Goal: Task Accomplishment & Management: Manage account settings

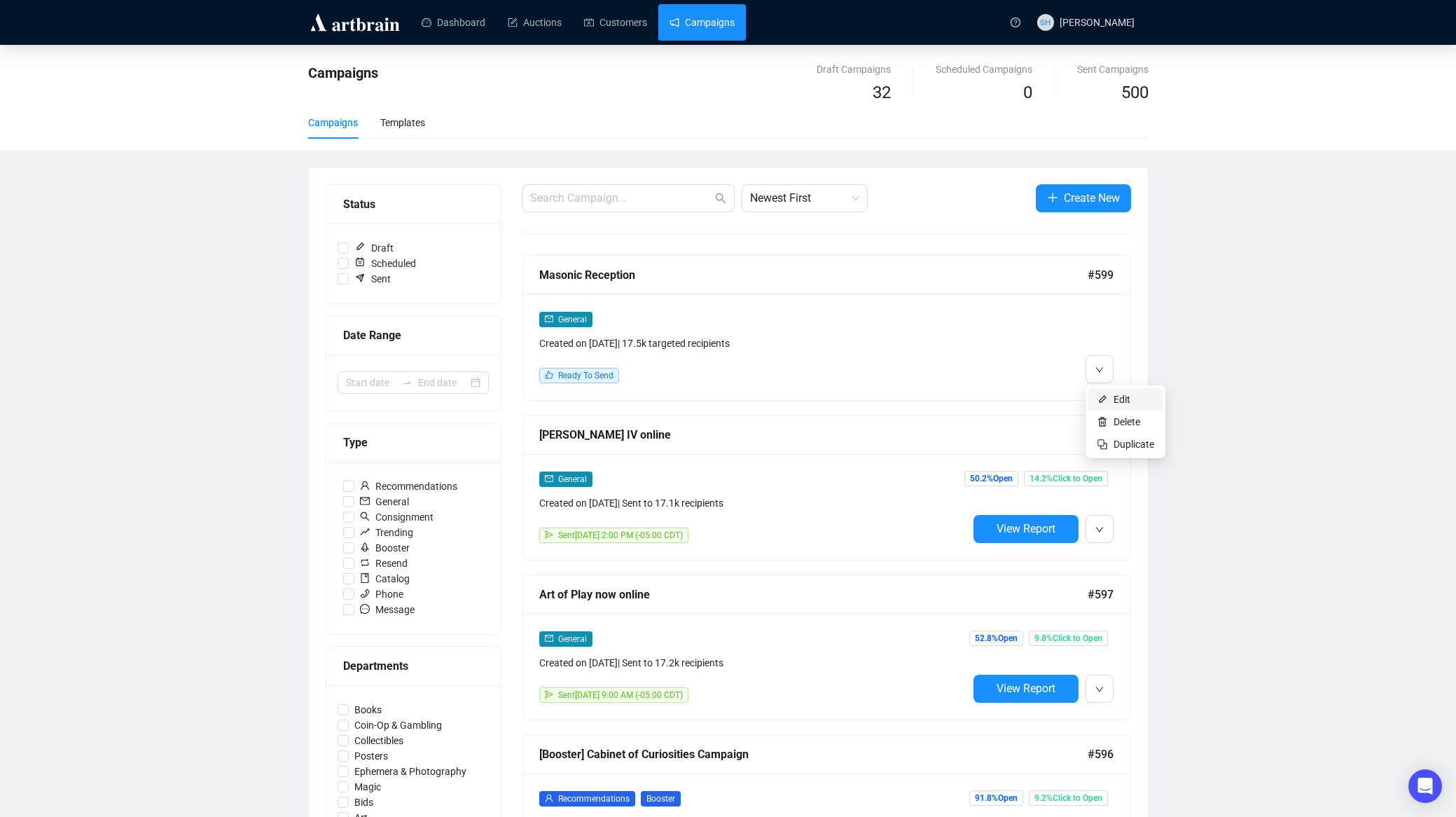
click at [1123, 401] on span "Edit" at bounding box center [1122, 399] width 17 height 11
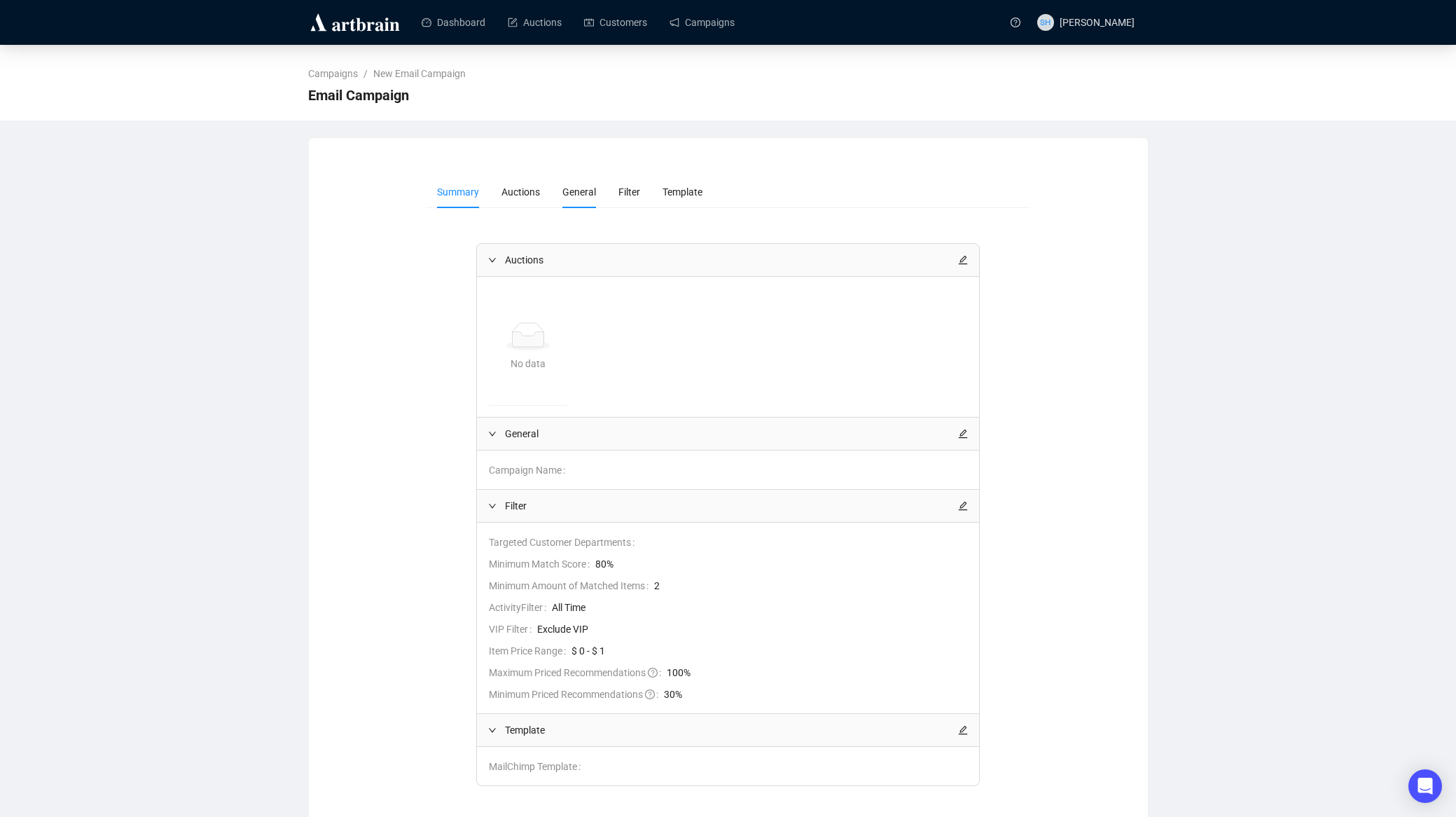
click at [582, 194] on span "General" at bounding box center [579, 191] width 33 height 11
click at [520, 192] on span "Auctions" at bounding box center [521, 191] width 39 height 11
click at [578, 192] on span "General" at bounding box center [579, 191] width 33 height 11
click at [511, 191] on span "Auctions" at bounding box center [521, 191] width 39 height 11
drag, startPoint x: 700, startPoint y: 18, endPoint x: 704, endPoint y: 24, distance: 7.2
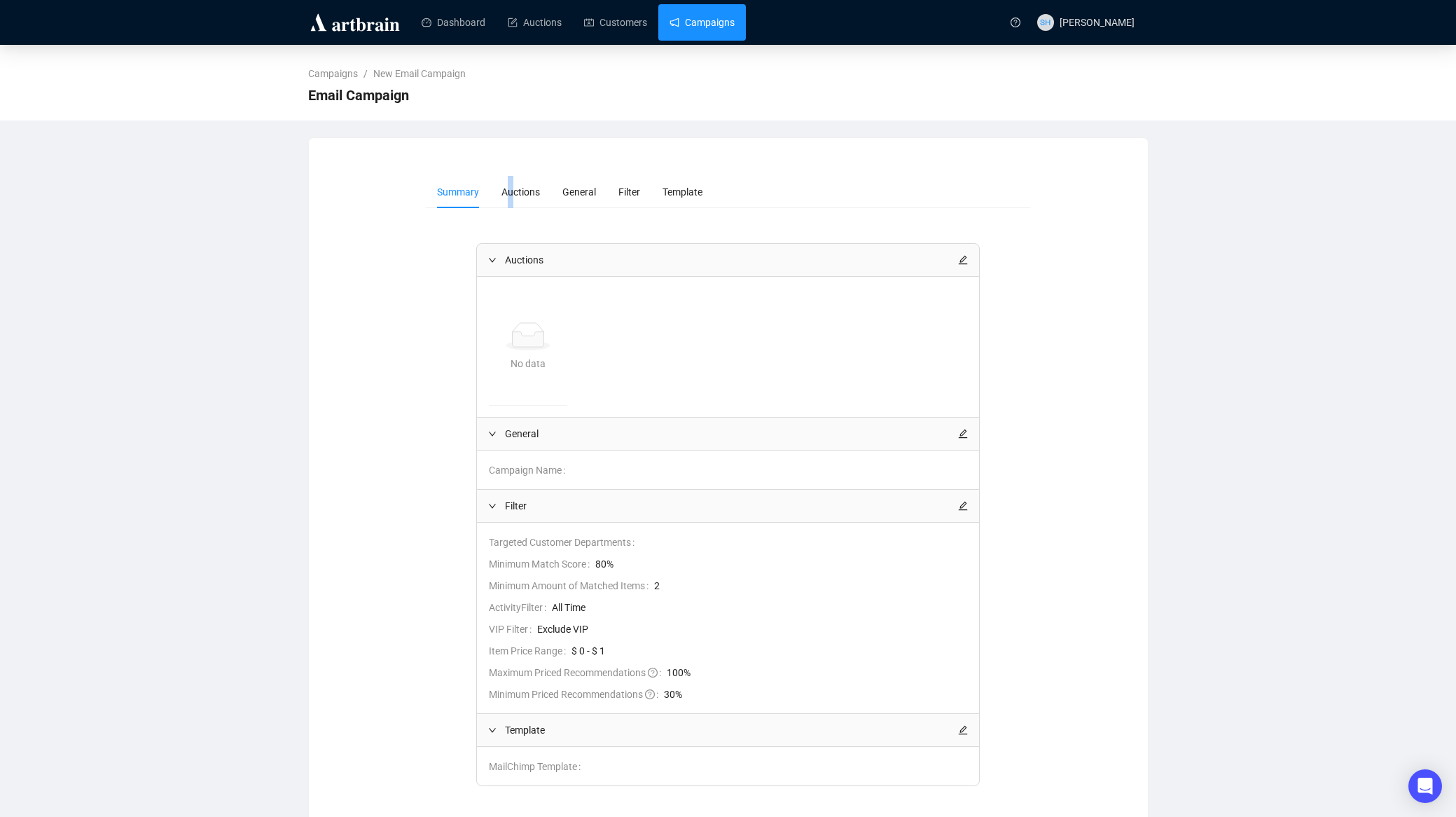
click at [700, 18] on link "Campaigns" at bounding box center [702, 22] width 65 height 36
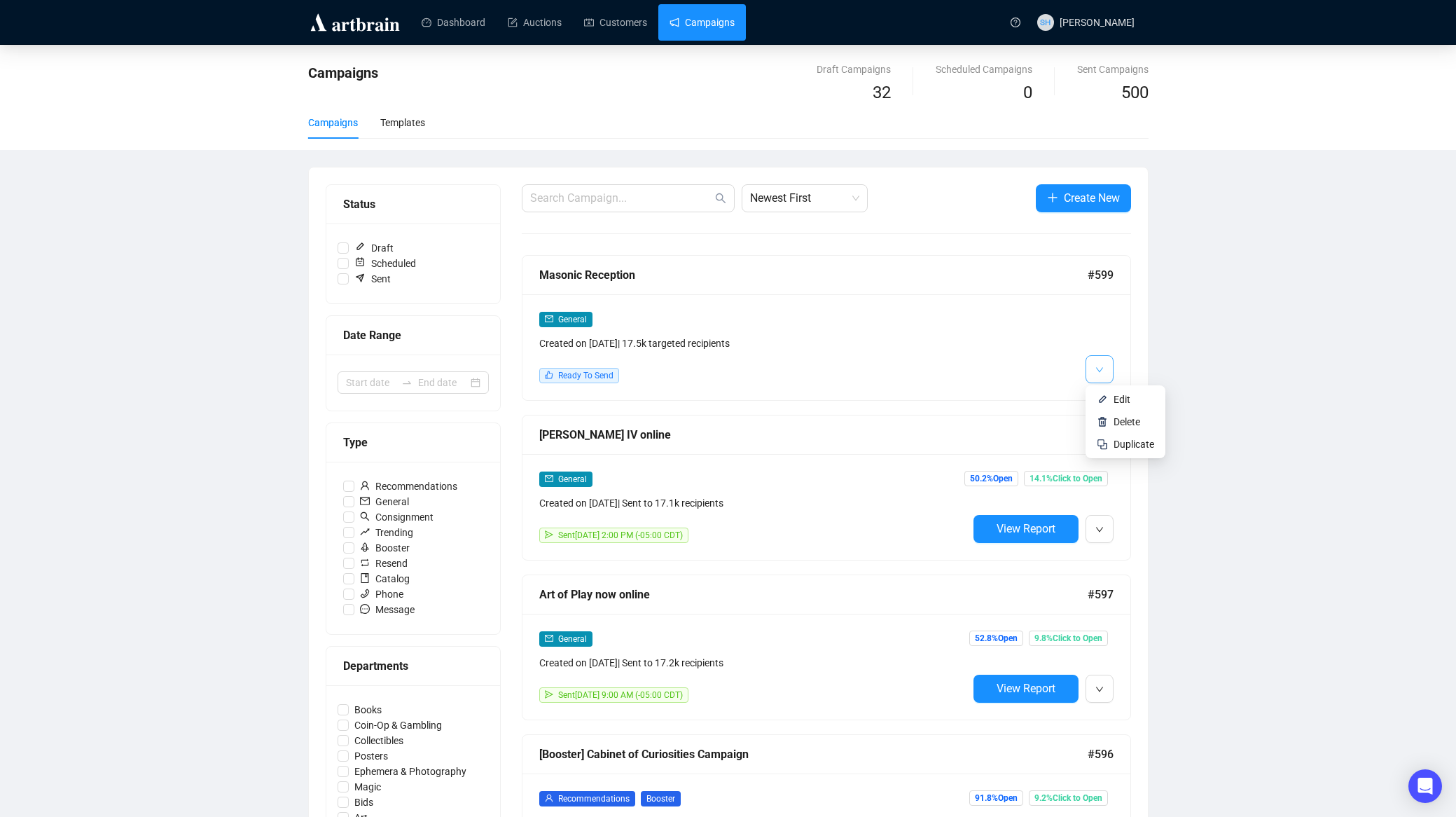
drag, startPoint x: 1107, startPoint y: 371, endPoint x: 1099, endPoint y: 368, distance: 8.5
click at [1107, 371] on button "button" at bounding box center [1100, 369] width 28 height 28
click at [1124, 399] on span "Edit" at bounding box center [1122, 399] width 17 height 11
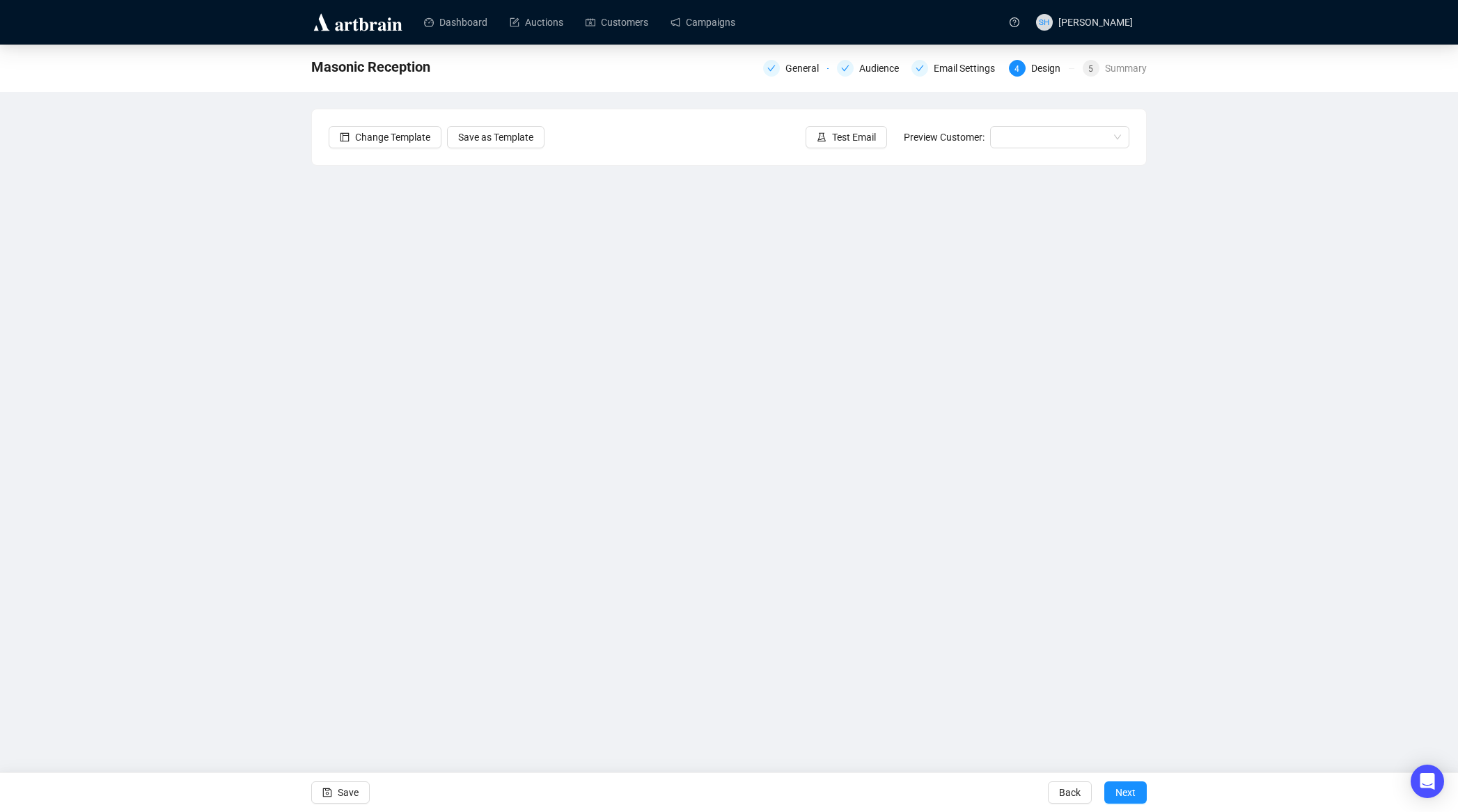
click at [192, 470] on div "Masonic Reception General Audience Email Settings 4 Design 5 Summary Change Tem…" at bounding box center [729, 357] width 1458 height 625
click at [343, 792] on span "Save" at bounding box center [348, 792] width 21 height 39
click at [345, 793] on span "Save" at bounding box center [348, 792] width 21 height 39
click at [344, 794] on span "Save" at bounding box center [348, 792] width 21 height 39
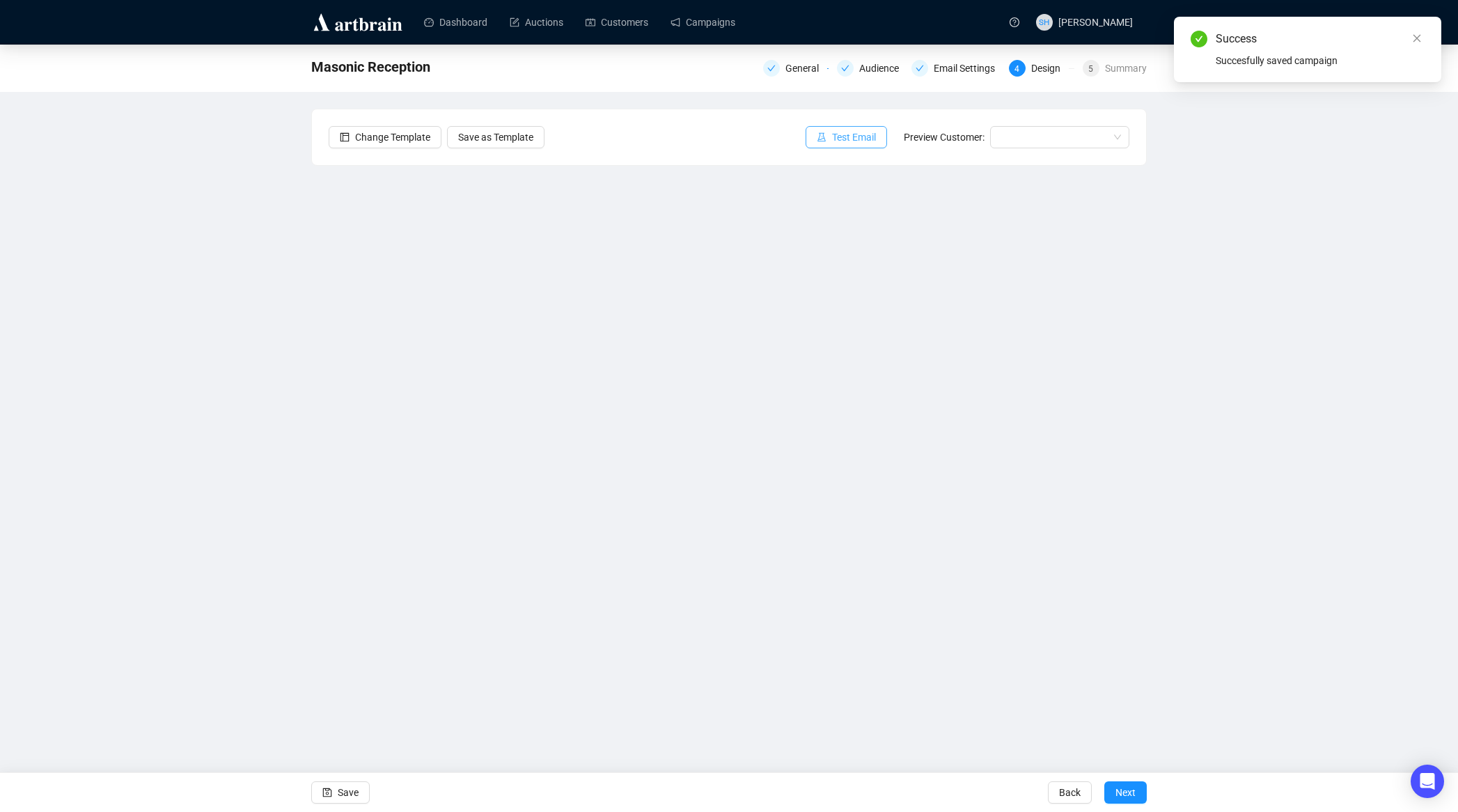
click at [835, 136] on span "Test Email" at bounding box center [854, 137] width 44 height 15
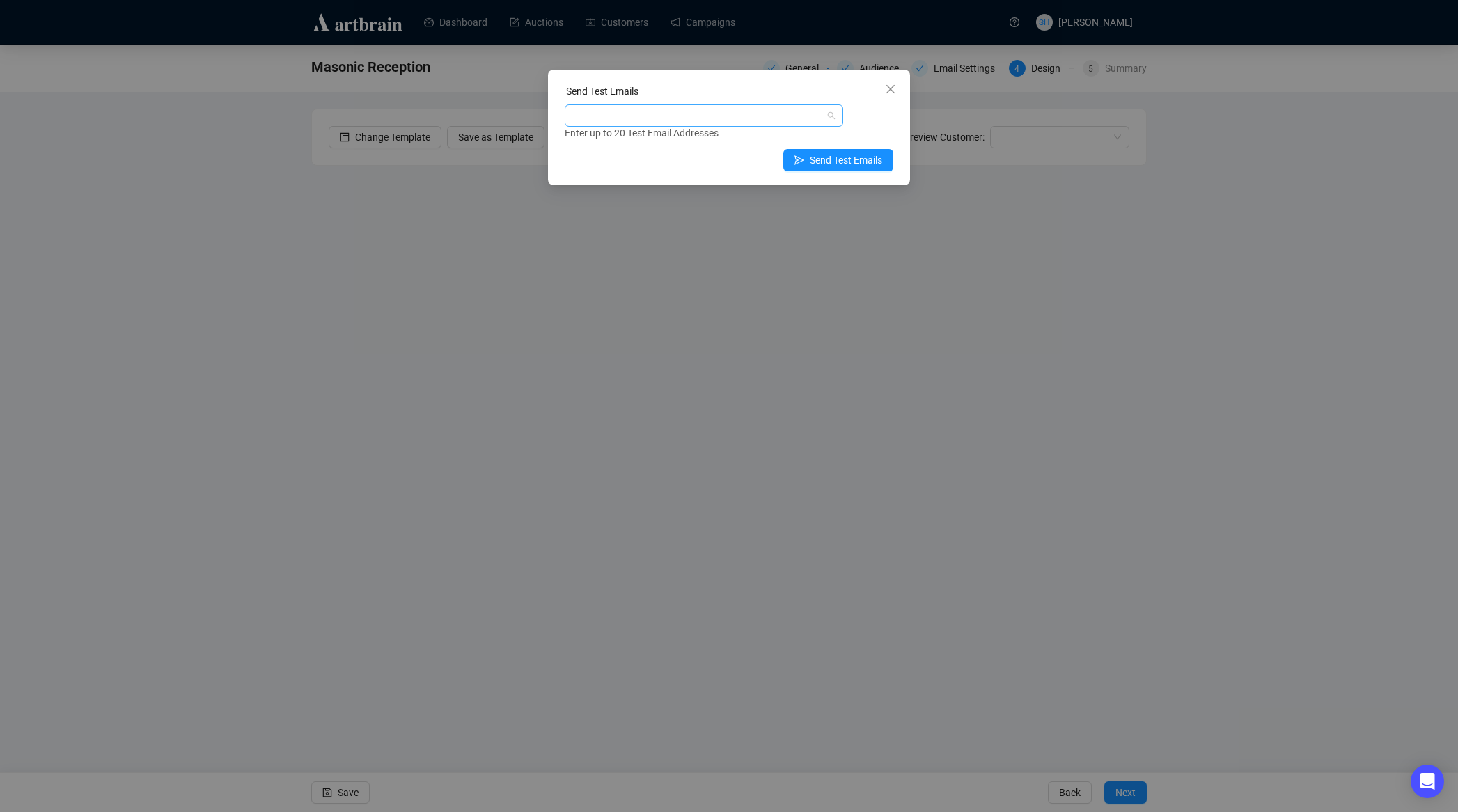
click at [635, 114] on div at bounding box center [697, 115] width 258 height 19
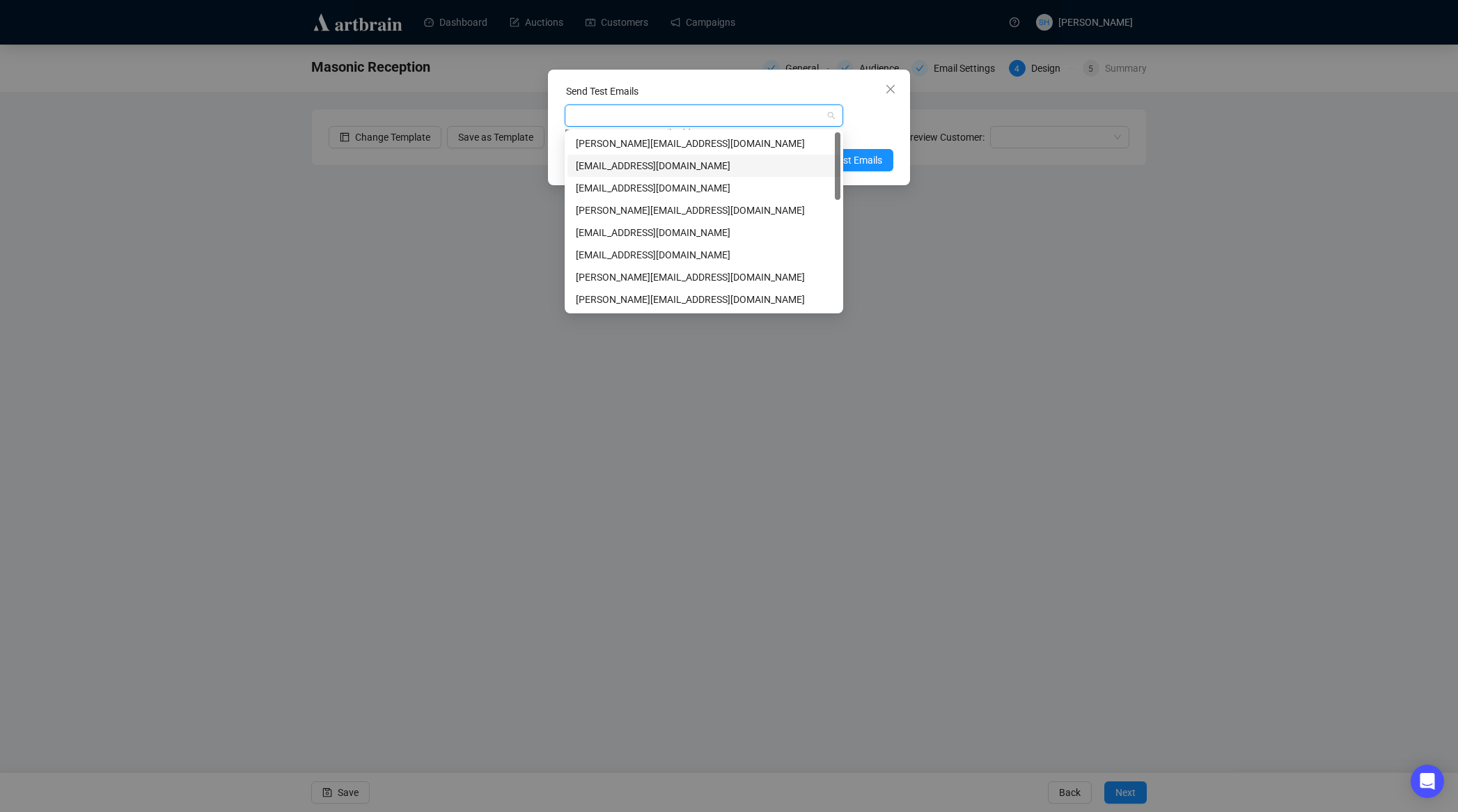
click at [601, 166] on div "[EMAIL_ADDRESS][DOMAIN_NAME]" at bounding box center [704, 166] width 257 height 15
click at [868, 120] on div "[EMAIL_ADDRESS][DOMAIN_NAME] Enter up to 20 Test Email Addresses" at bounding box center [729, 122] width 329 height 36
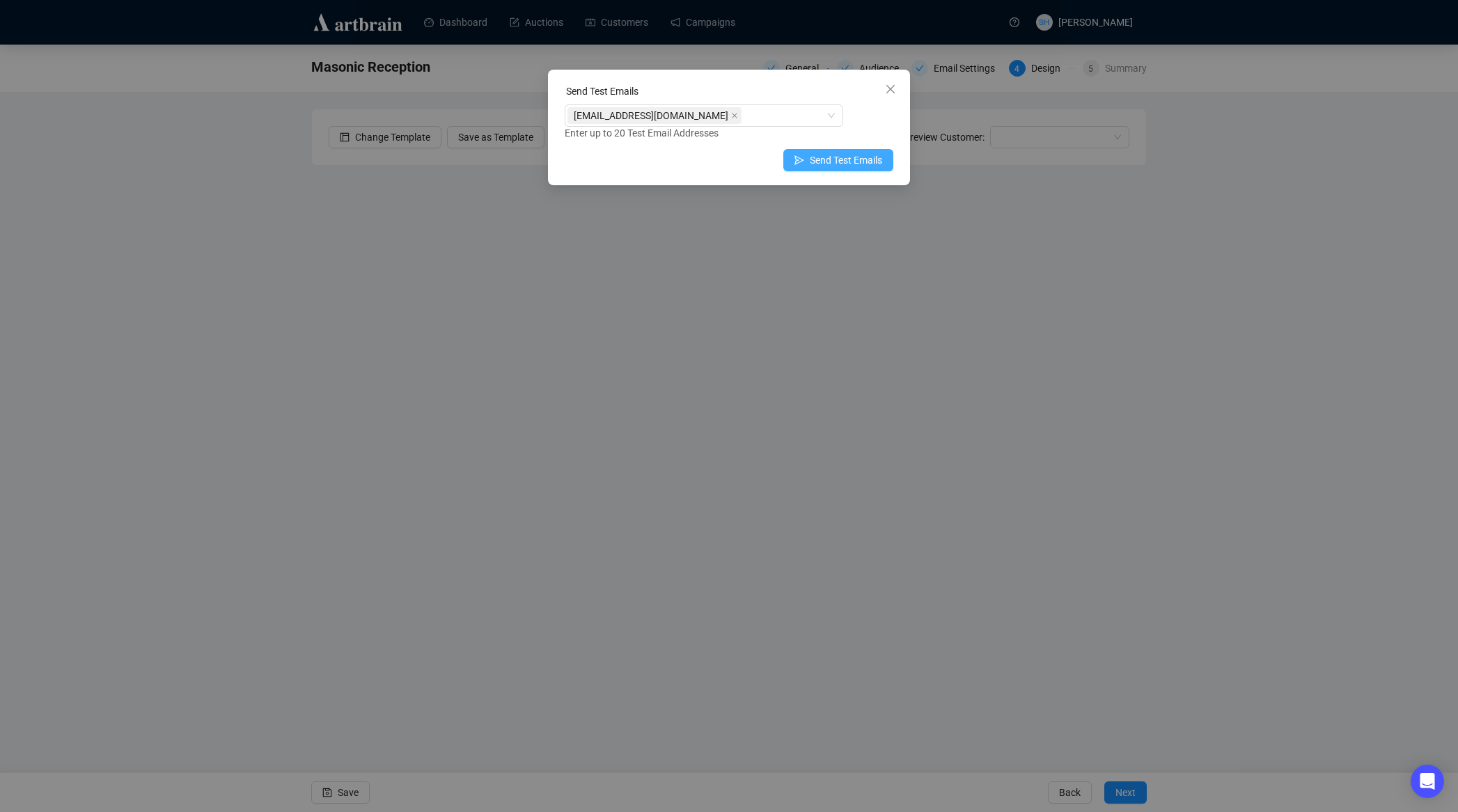
click at [822, 161] on span "Send Test Emails" at bounding box center [846, 160] width 72 height 15
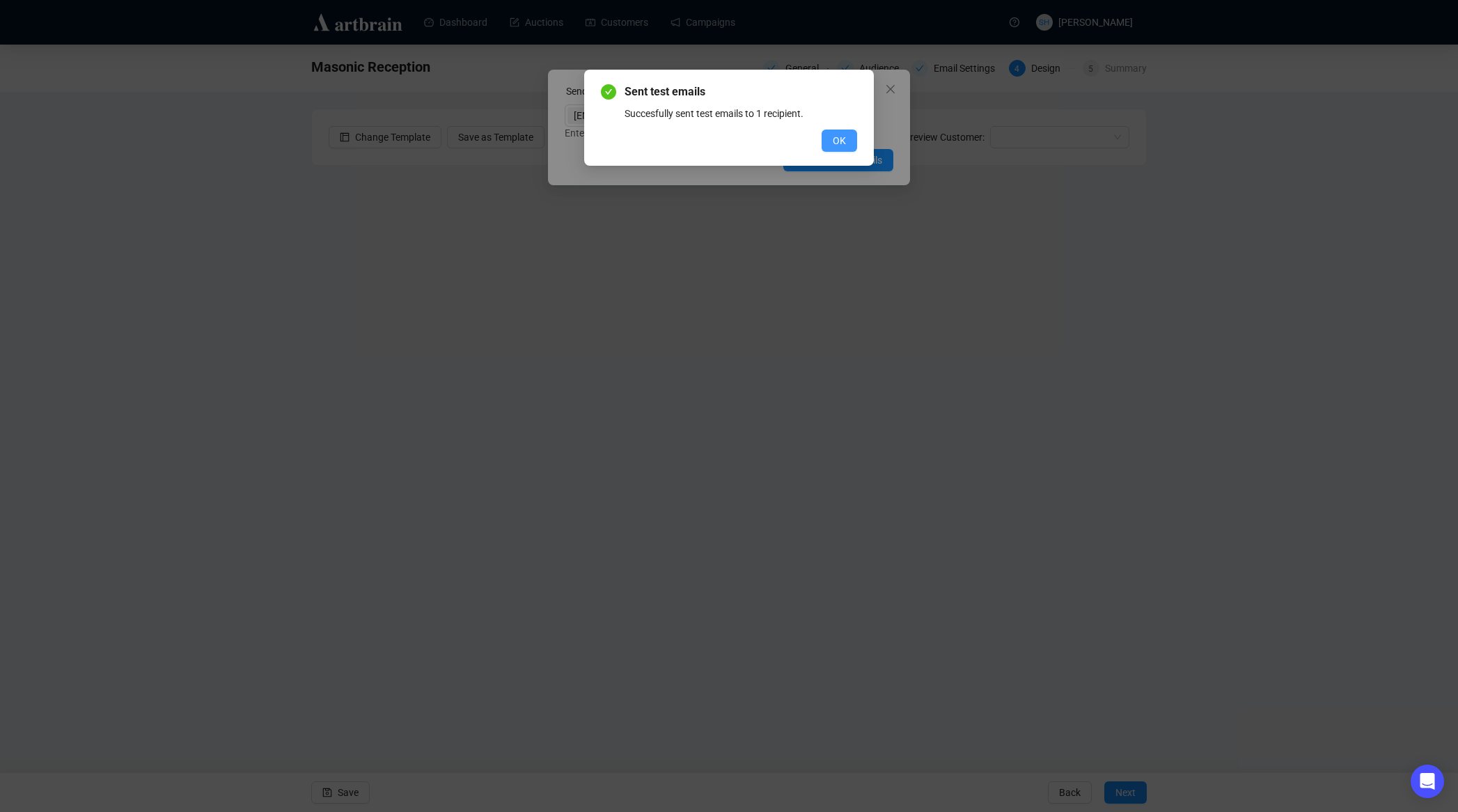
click at [836, 138] on span "OK" at bounding box center [839, 141] width 13 height 15
